Goal: Task Accomplishment & Management: Use online tool/utility

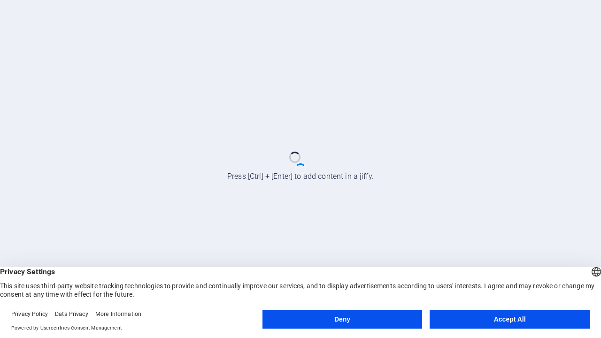
click at [342, 319] on button "Deny" at bounding box center [342, 319] width 160 height 19
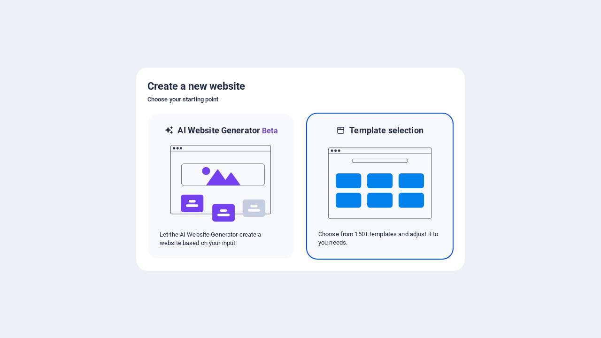
click at [380, 186] on img at bounding box center [379, 183] width 103 height 94
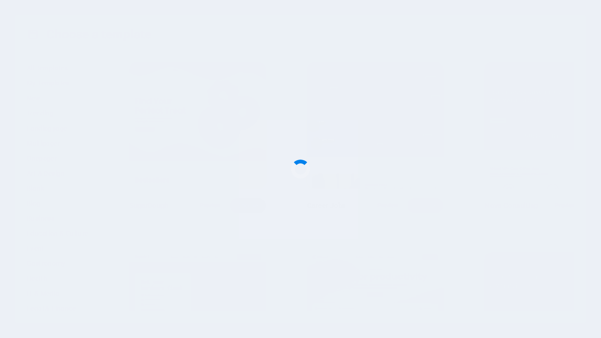
scroll to position [4061, 0]
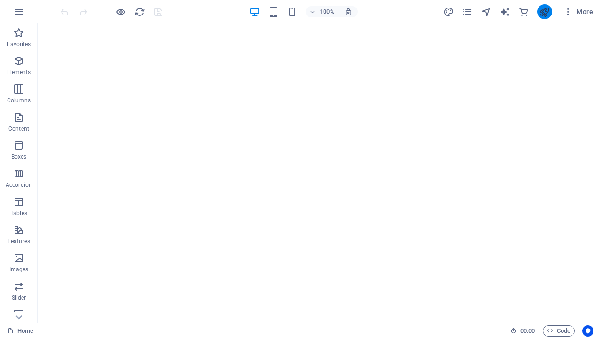
click at [544, 12] on icon "publish" at bounding box center [544, 12] width 11 height 11
